Goal: Check status: Check status

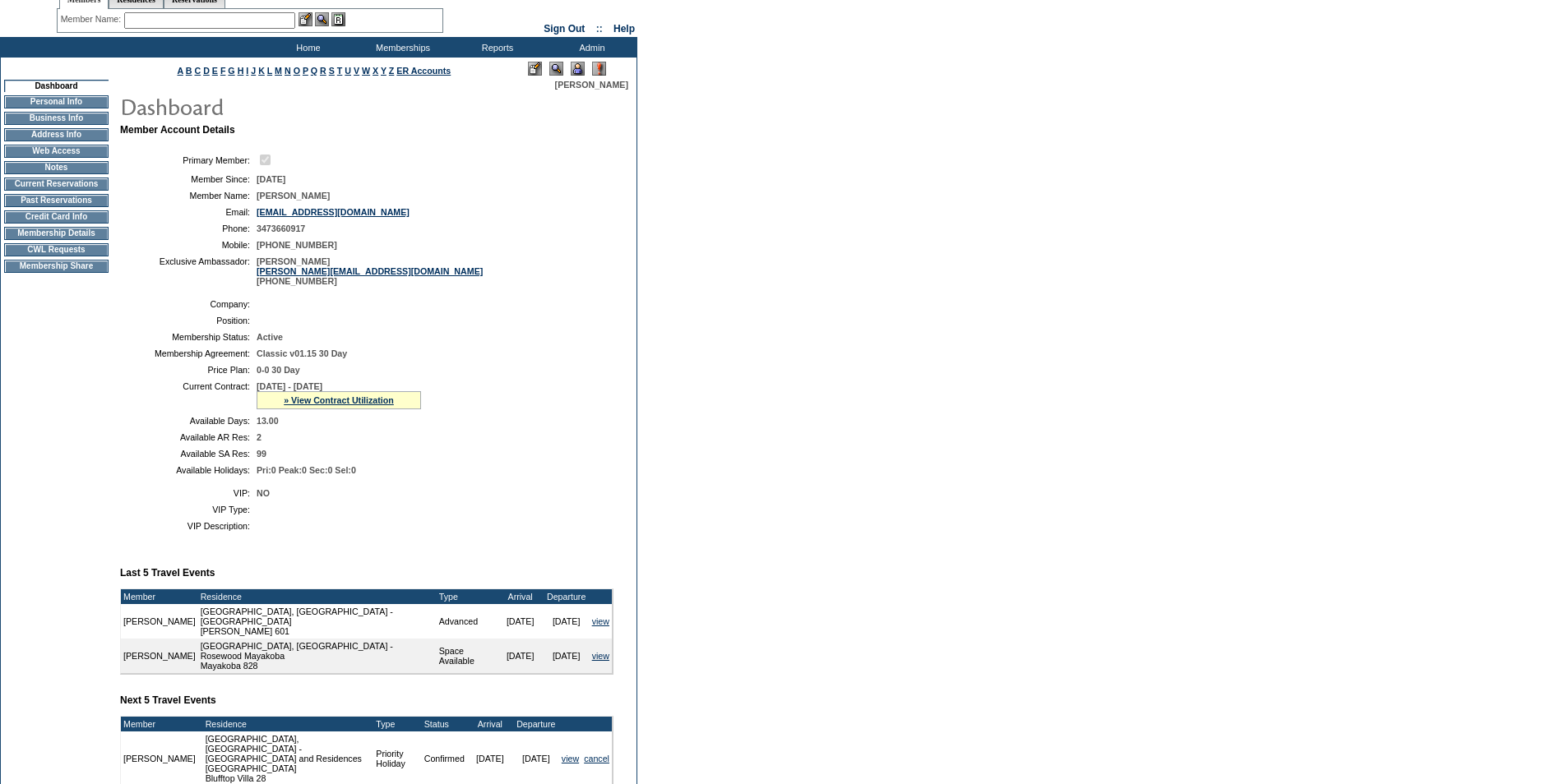
scroll to position [82, 0]
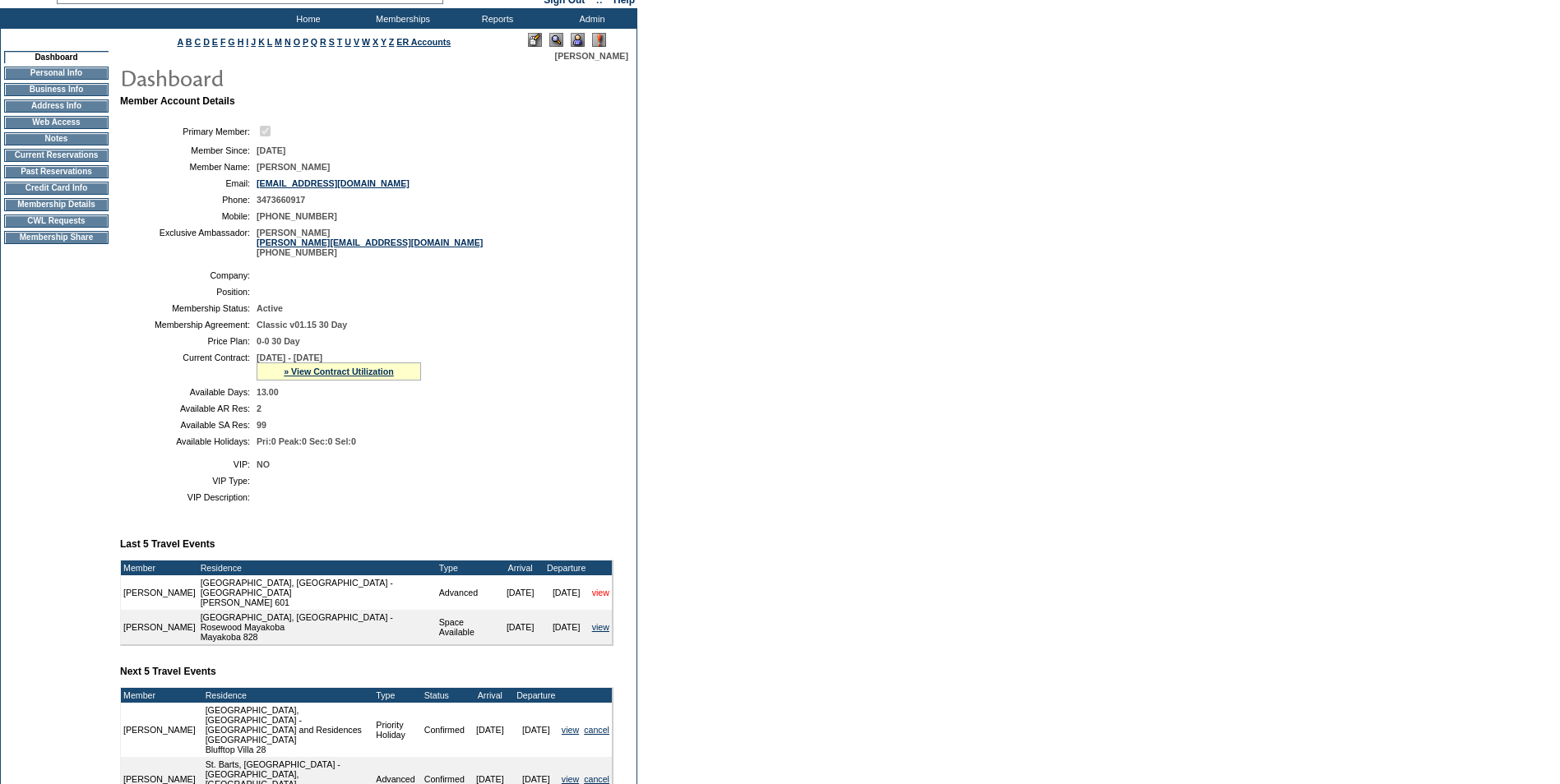
click at [601, 598] on link "view" at bounding box center [600, 592] width 17 height 10
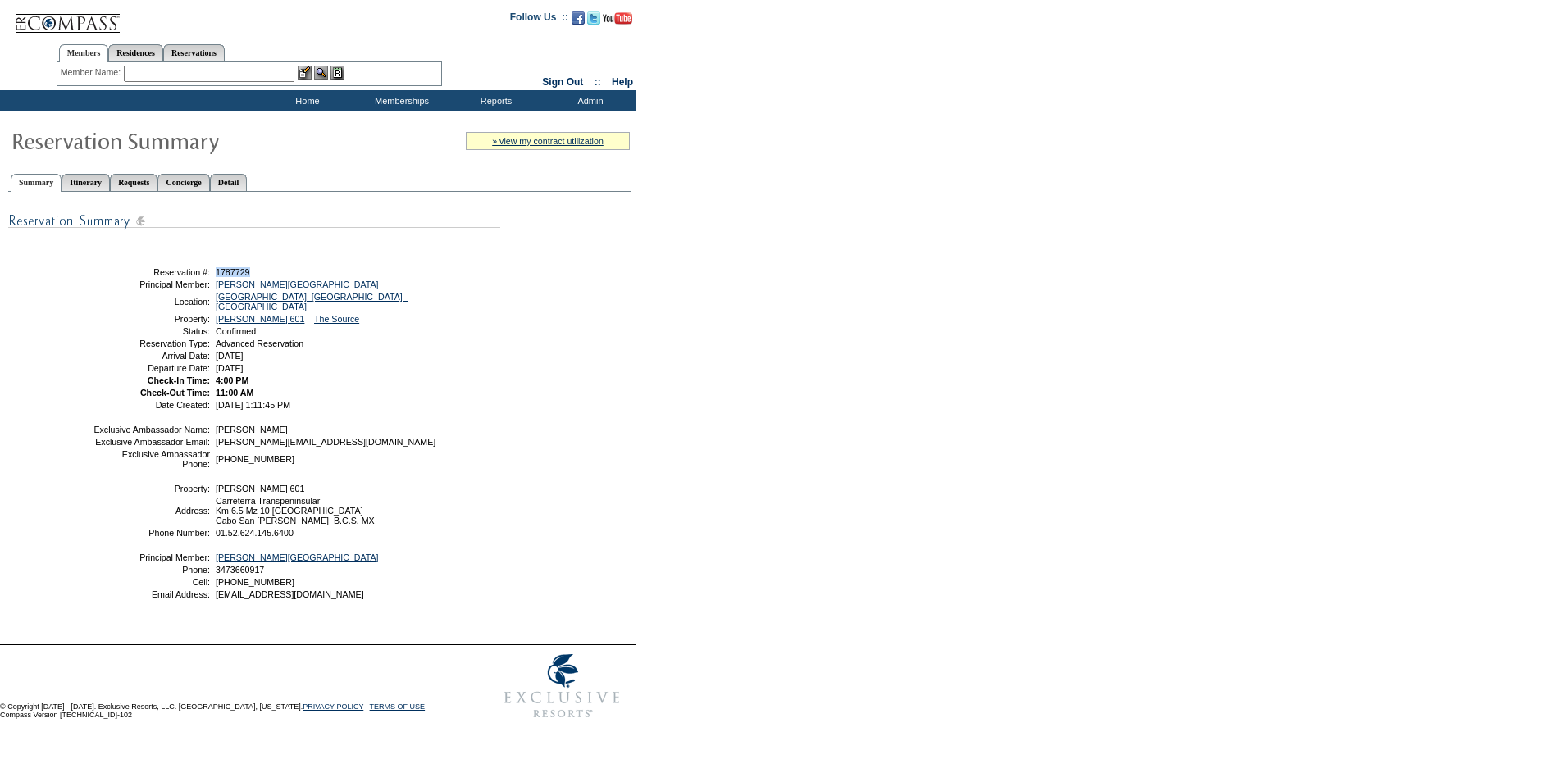
drag, startPoint x: 257, startPoint y: 275, endPoint x: 213, endPoint y: 278, distance: 44.1
click at [213, 277] on td "1787729" at bounding box center [355, 271] width 285 height 10
drag, startPoint x: 213, startPoint y: 278, endPoint x: 224, endPoint y: 275, distance: 11.4
copy span "1787729"
click at [700, 553] on form "Follow Us ::" at bounding box center [784, 363] width 1568 height 727
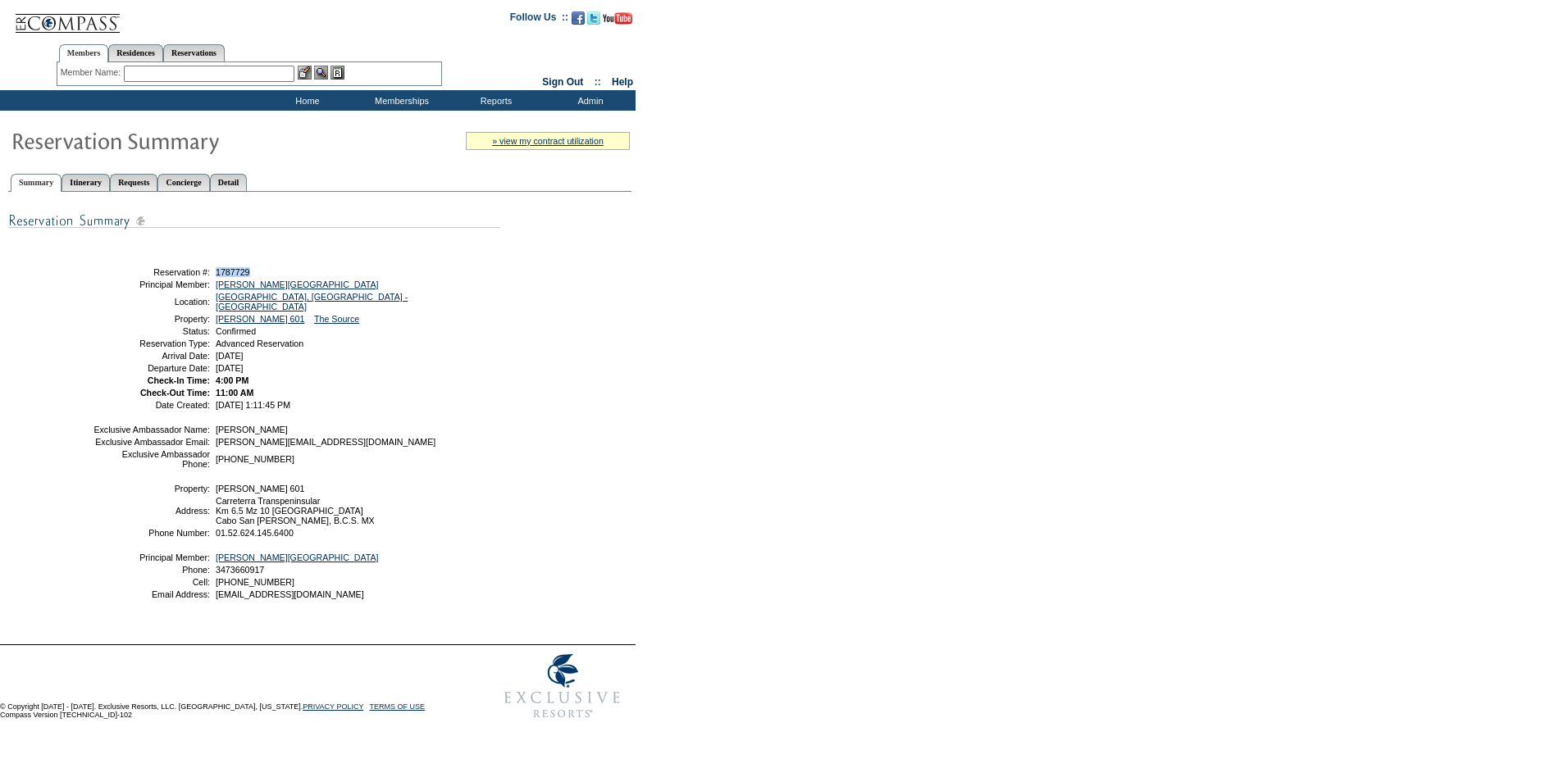
drag, startPoint x: 259, startPoint y: 274, endPoint x: 218, endPoint y: 274, distance: 41.0
click at [218, 274] on td "1787729" at bounding box center [355, 271] width 285 height 10
copy span "1787729"
click at [163, 71] on input "text" at bounding box center [208, 74] width 171 height 16
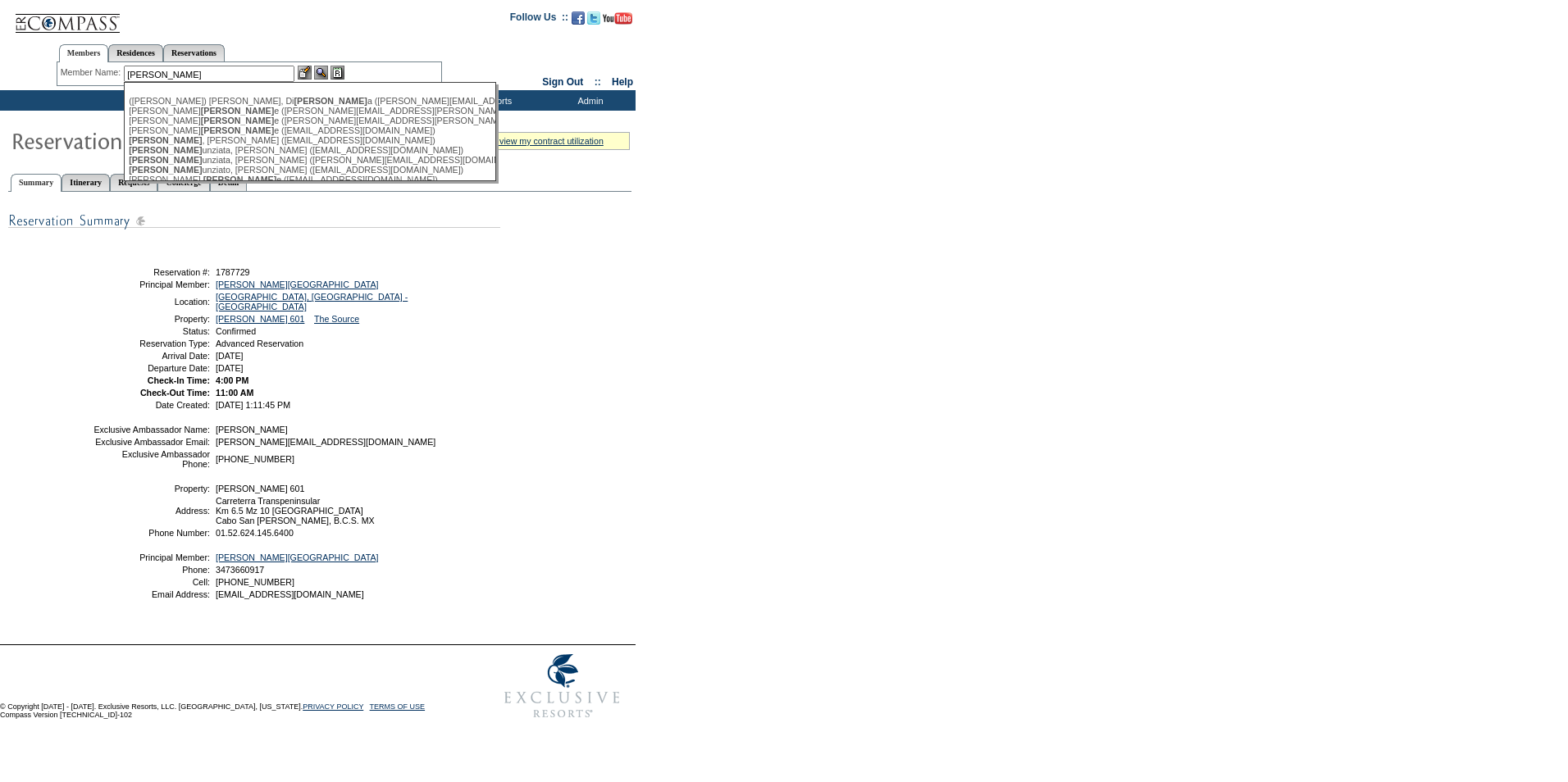
type input "[PERSON_NAME]"
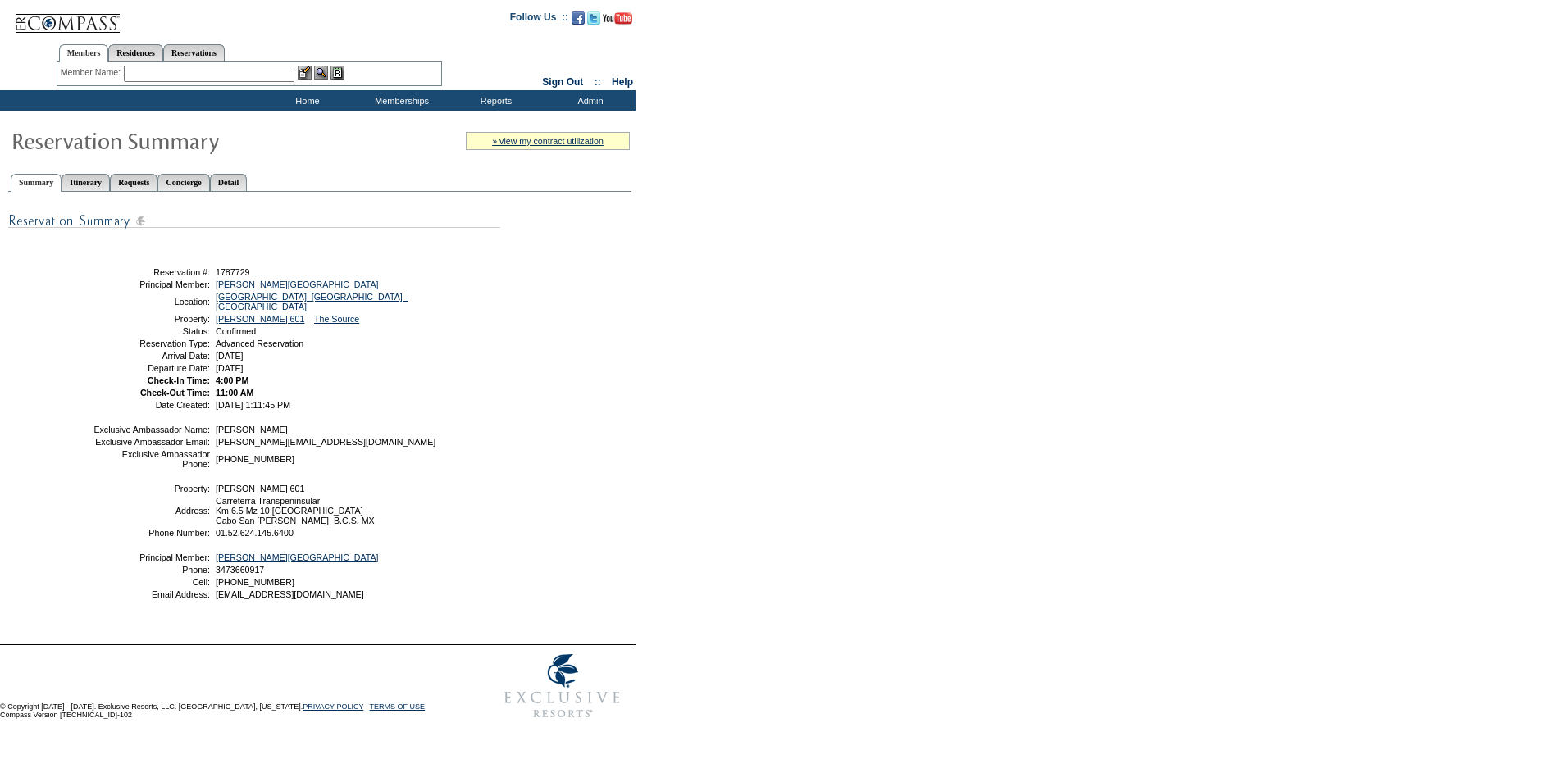
click at [145, 74] on input "text" at bounding box center [208, 74] width 171 height 16
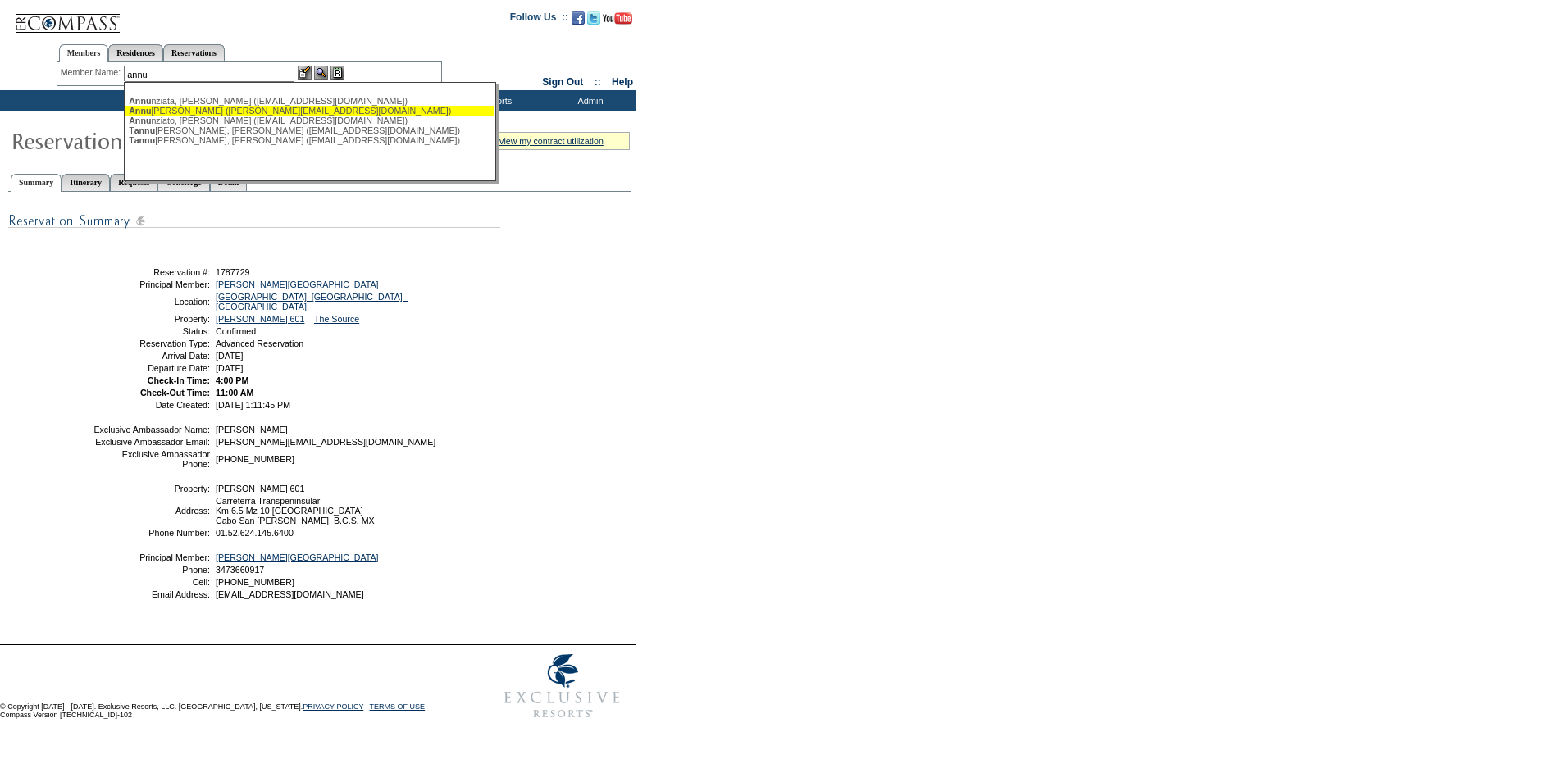
click at [151, 113] on span "Annu" at bounding box center [140, 110] width 23 height 10
type input "[PERSON_NAME] ([PERSON_NAME][EMAIL_ADDRESS][DOMAIN_NAME])"
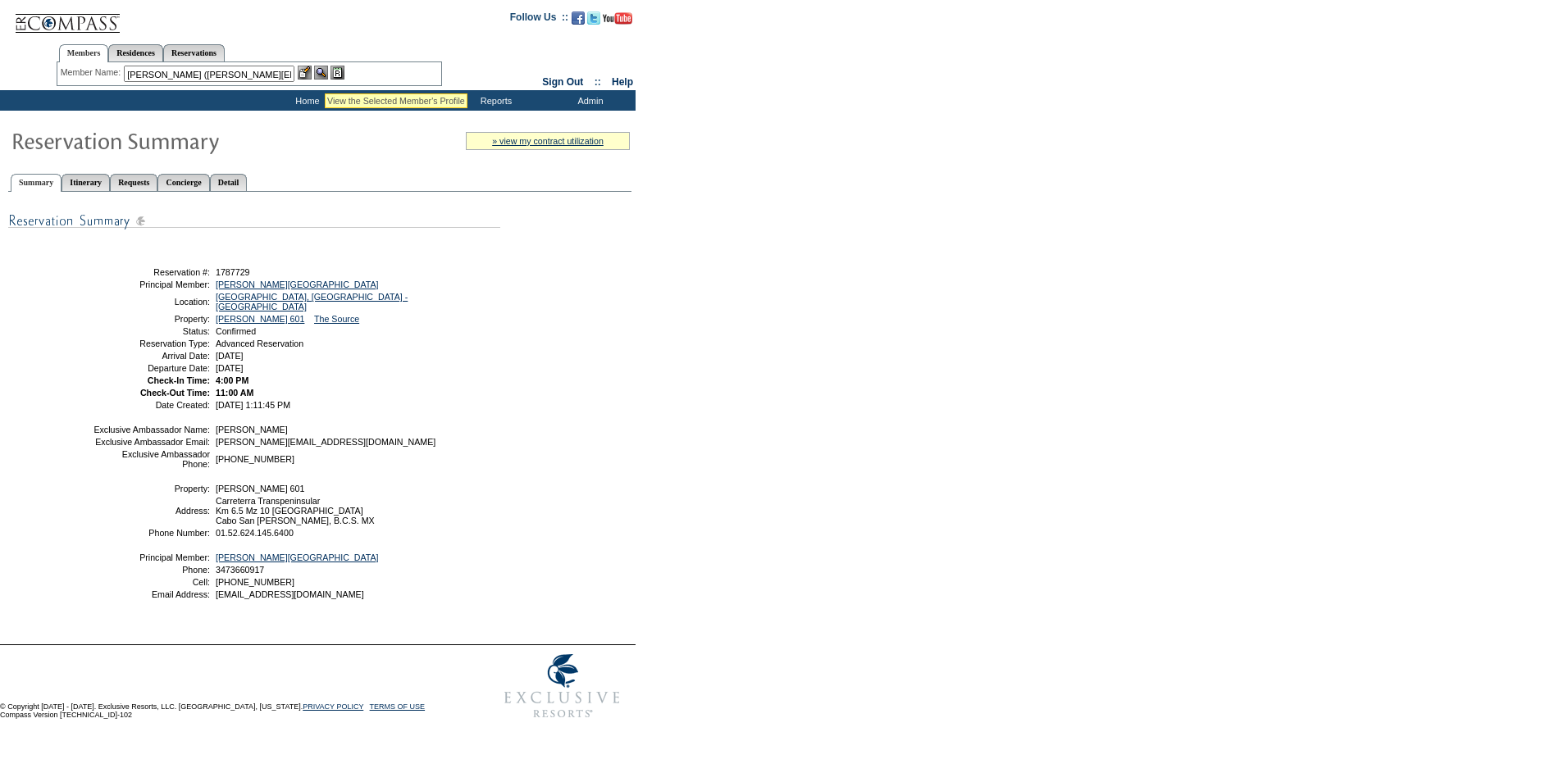
click at [325, 73] on img at bounding box center [320, 72] width 14 height 14
